Goal: Find specific page/section: Find specific page/section

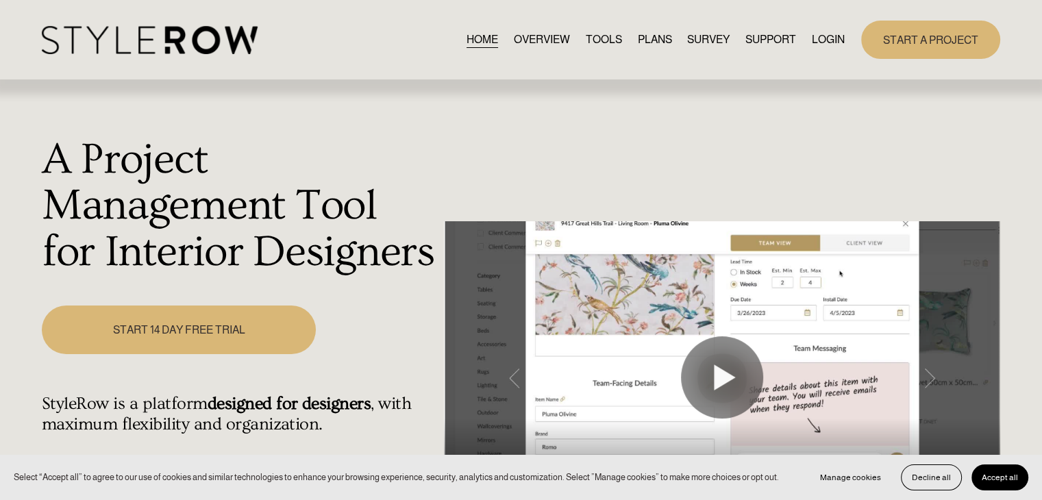
click at [833, 36] on link "LOGIN" at bounding box center [828, 39] width 33 height 18
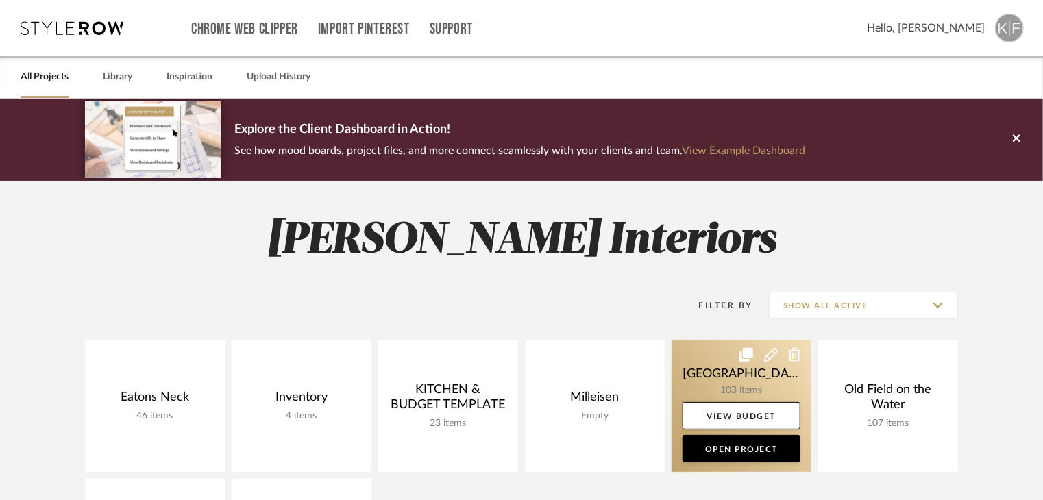
click at [732, 385] on link at bounding box center [741, 406] width 140 height 132
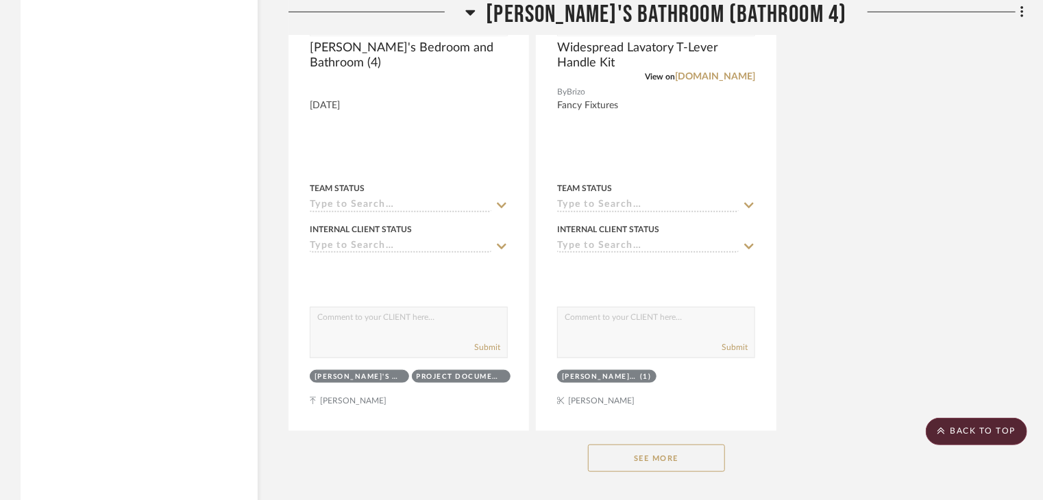
scroll to position [21440, 0]
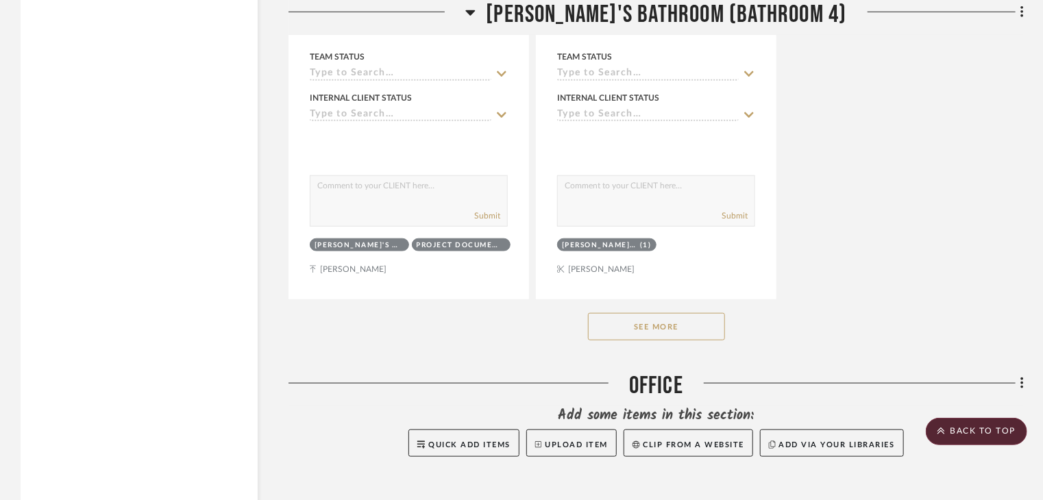
click at [641, 354] on div "See More" at bounding box center [655, 326] width 735 height 55
click at [639, 341] on button "See More" at bounding box center [656, 326] width 137 height 27
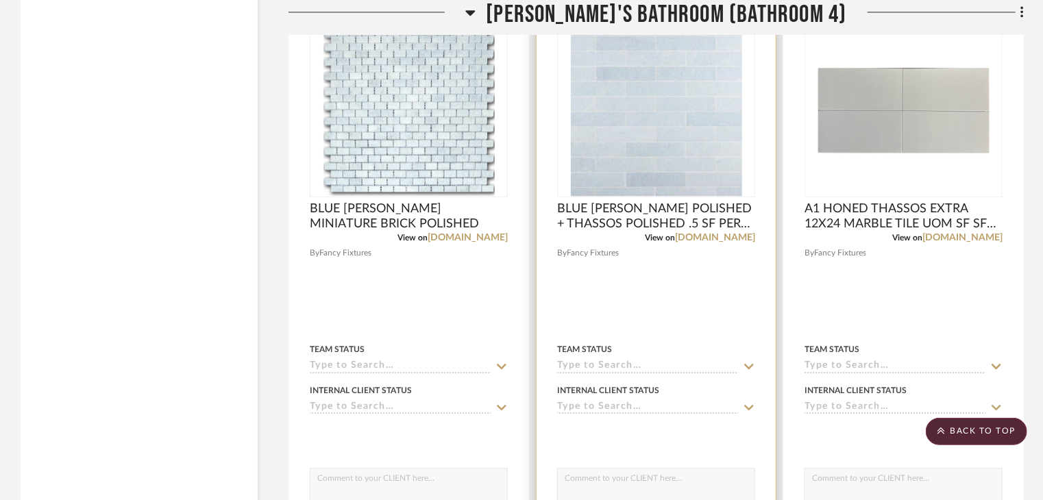
scroll to position [19932, 0]
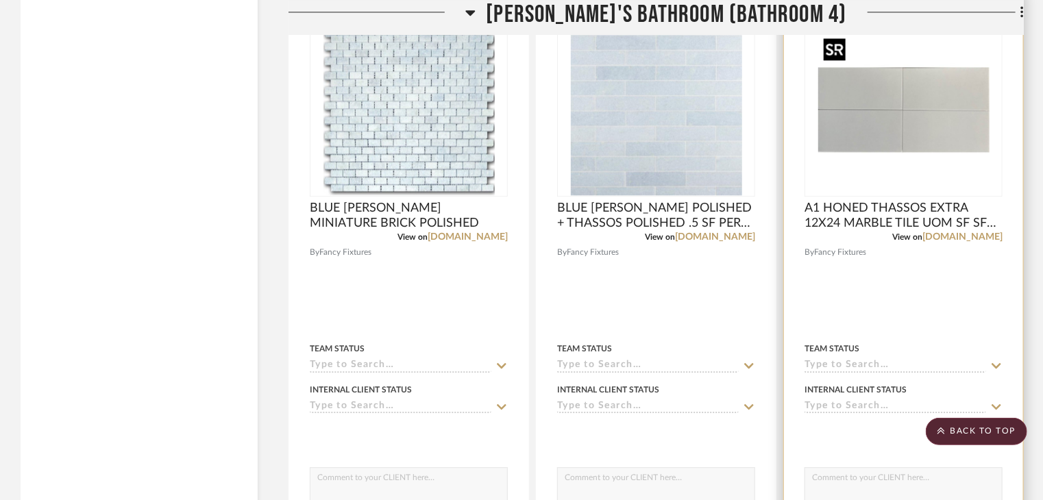
click at [0, 0] on img at bounding box center [0, 0] width 0 height 0
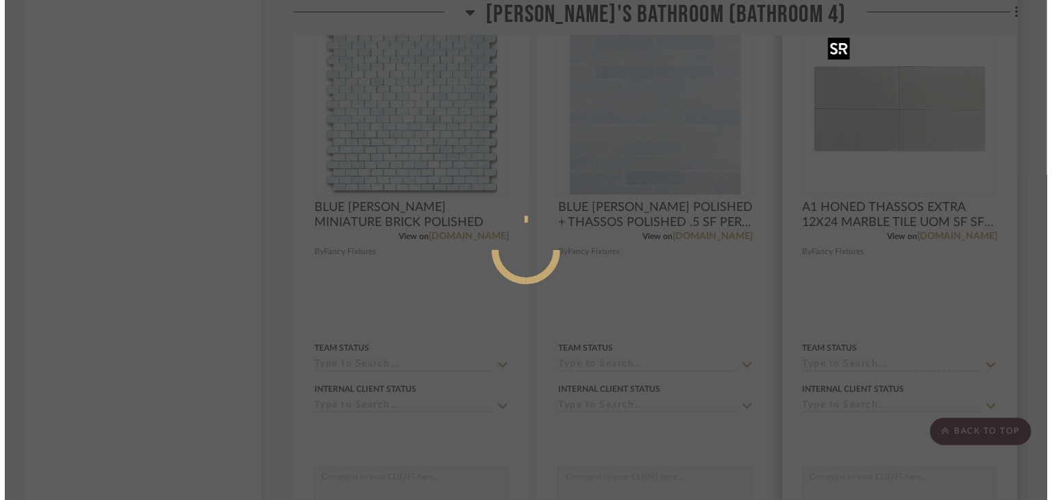
scroll to position [0, 0]
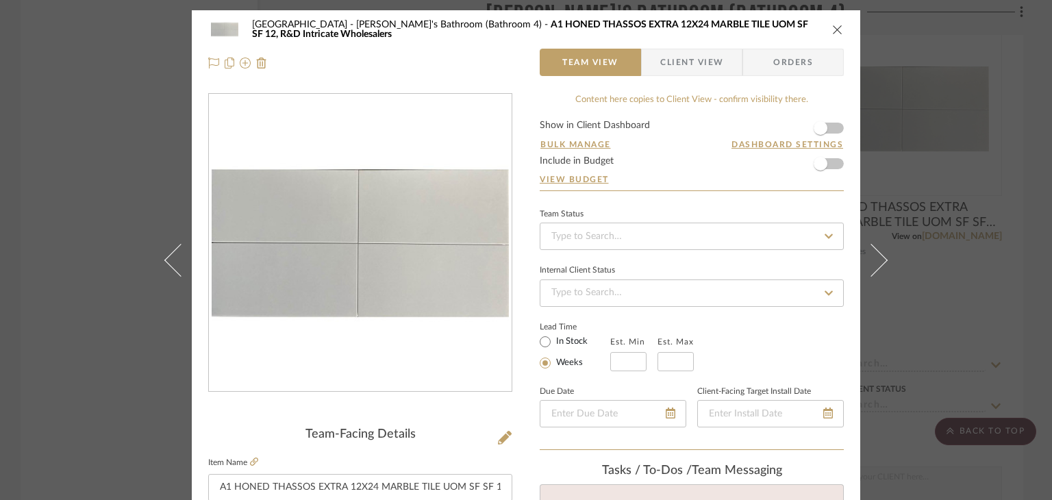
click at [1009, 321] on div "Northport Markesa's Bathroom (Bathroom 4) A1 HONED THASSOS EXTRA 12X24 MARBLE T…" at bounding box center [526, 250] width 1052 height 500
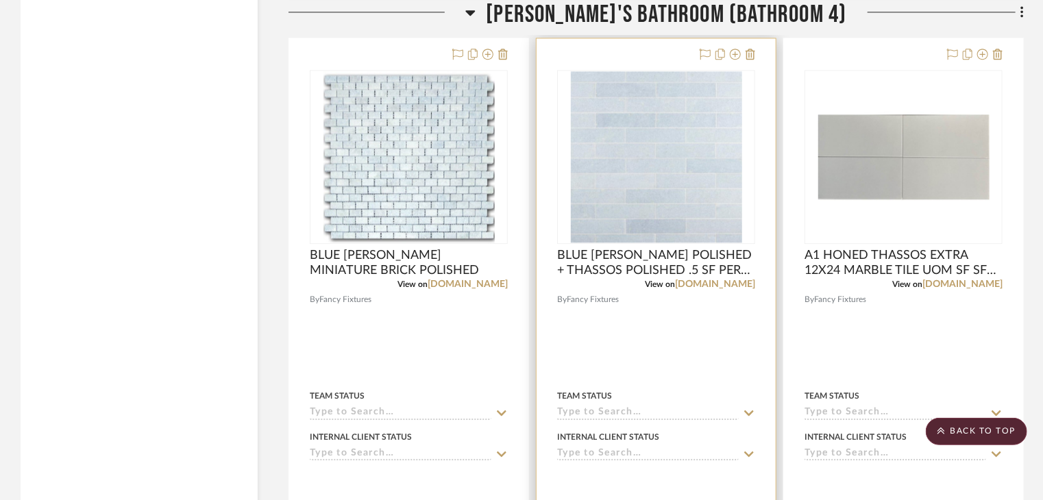
scroll to position [19932, 0]
